Goal: Navigation & Orientation: Understand site structure

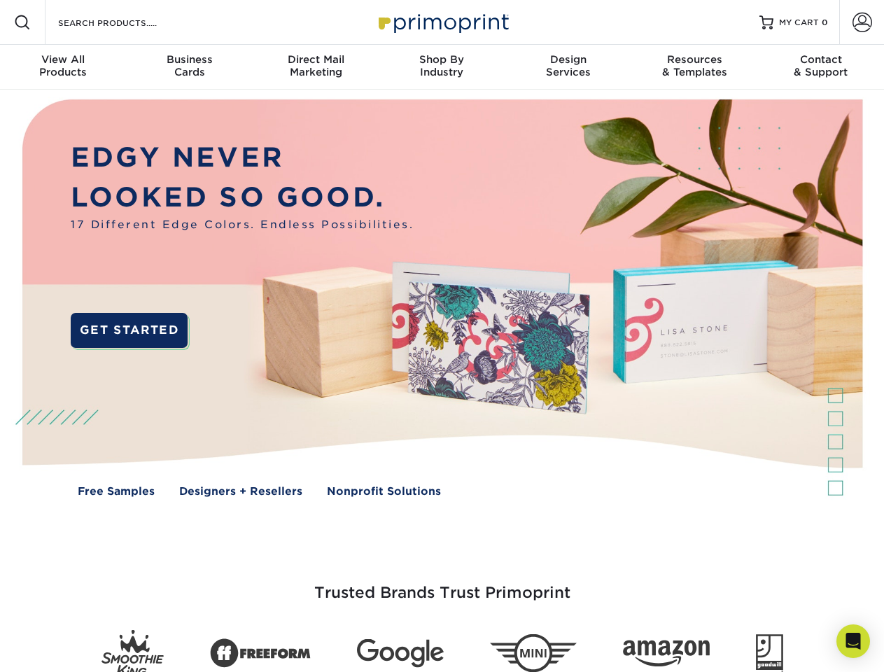
click at [442, 336] on img at bounding box center [441, 309] width 875 height 438
click at [22, 22] on span at bounding box center [22, 22] width 17 height 17
click at [862, 22] on span at bounding box center [863, 23] width 20 height 20
click at [63, 67] on div "View All Products" at bounding box center [63, 65] width 126 height 25
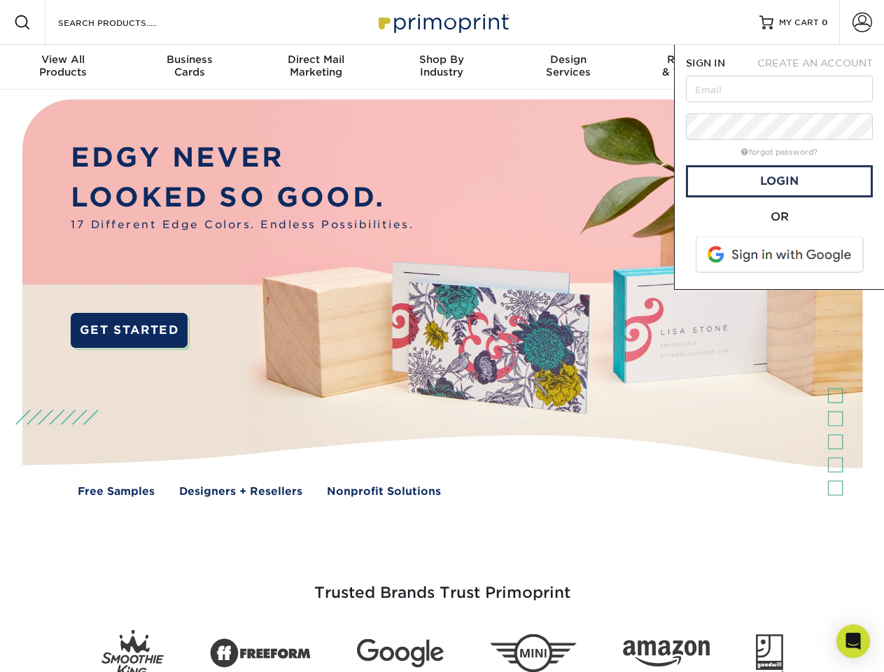
click at [189, 67] on div "Business Cards" at bounding box center [189, 65] width 126 height 25
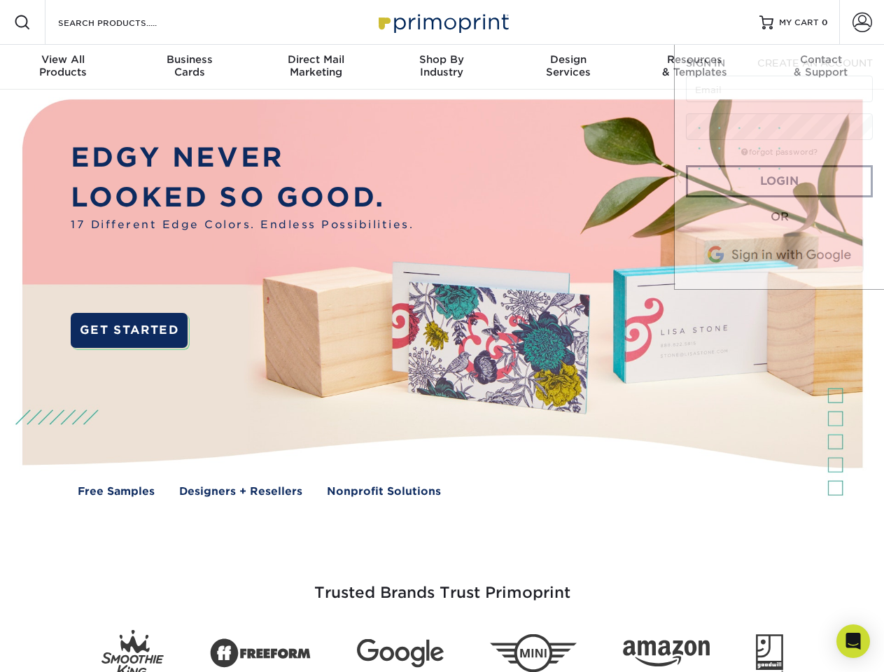
click at [316, 67] on div "Direct Mail Marketing" at bounding box center [316, 65] width 126 height 25
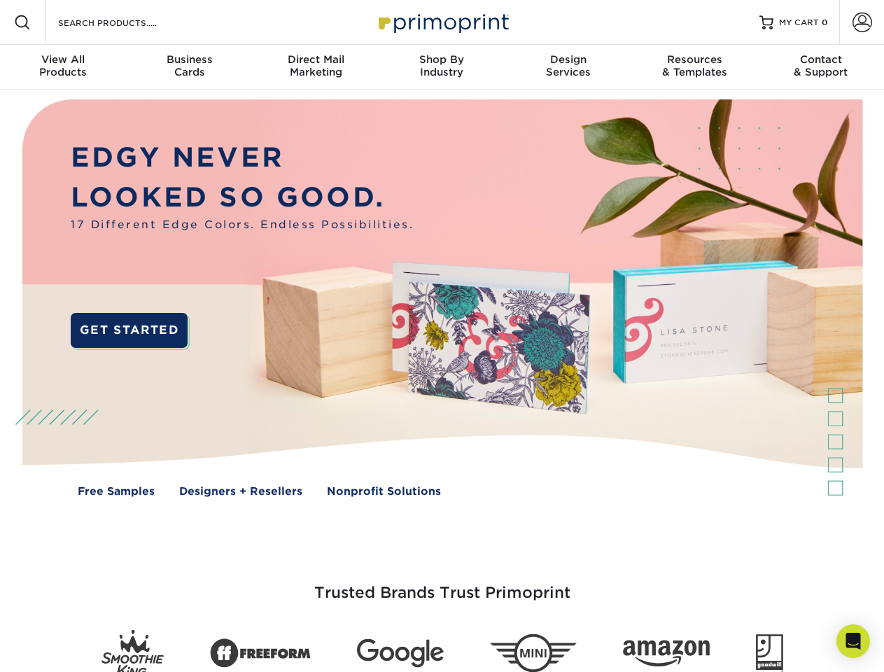
click at [442, 67] on div "Shop By Industry" at bounding box center [442, 65] width 126 height 25
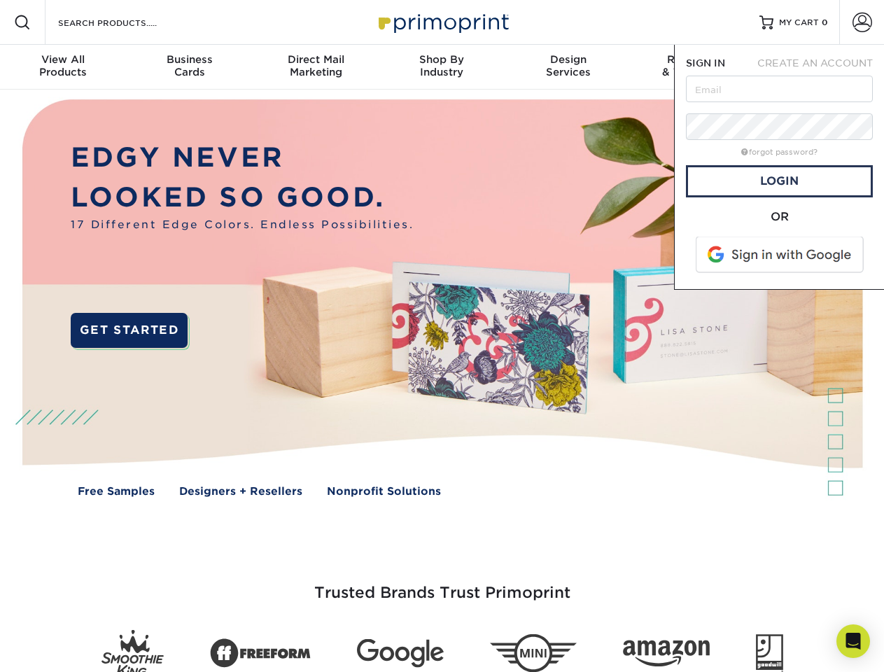
click at [568, 67] on div "Design Services" at bounding box center [568, 65] width 126 height 25
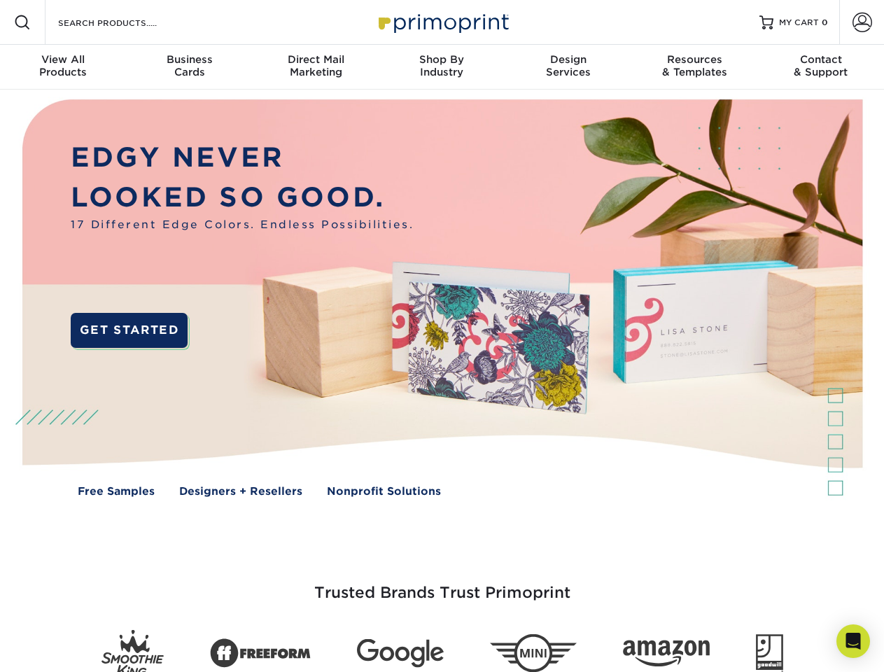
click at [694, 67] on span "SIGN IN" at bounding box center [705, 62] width 39 height 11
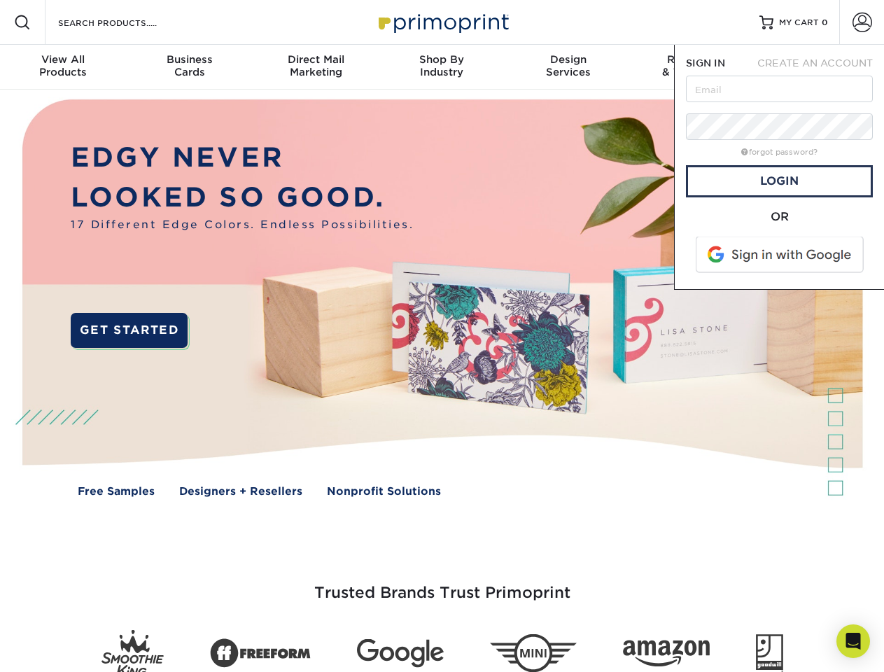
click at [821, 67] on div "Contact & Support" at bounding box center [821, 65] width 126 height 25
